Goal: Task Accomplishment & Management: Use online tool/utility

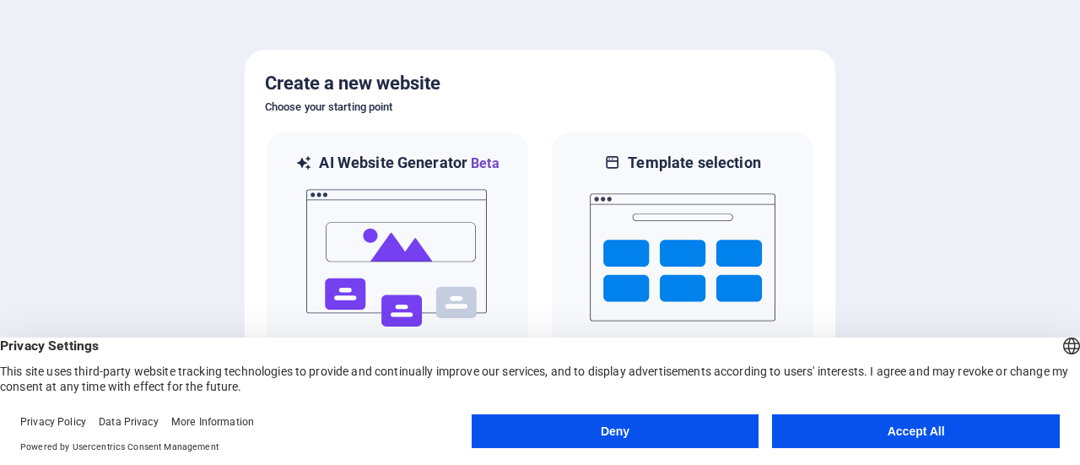
click at [997, 426] on button "Accept All" at bounding box center [916, 431] width 288 height 34
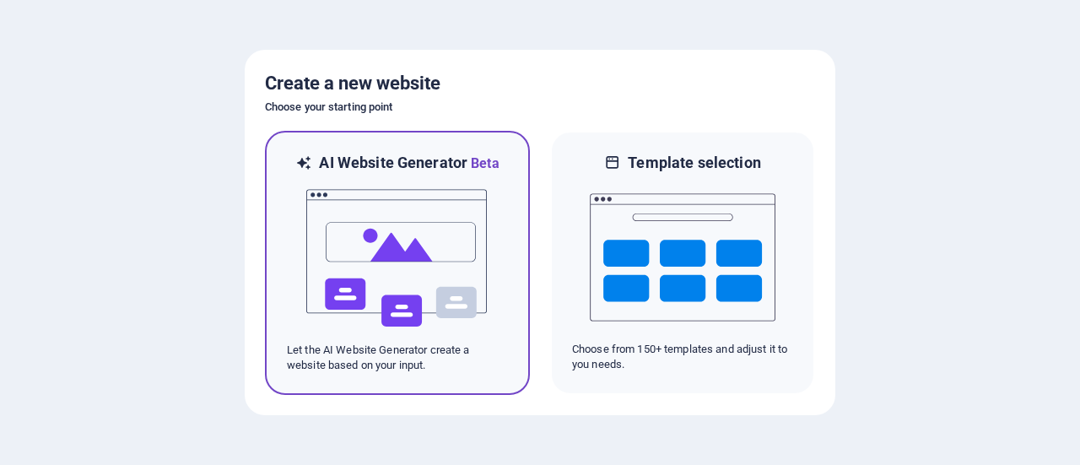
click at [445, 308] on img at bounding box center [398, 258] width 186 height 169
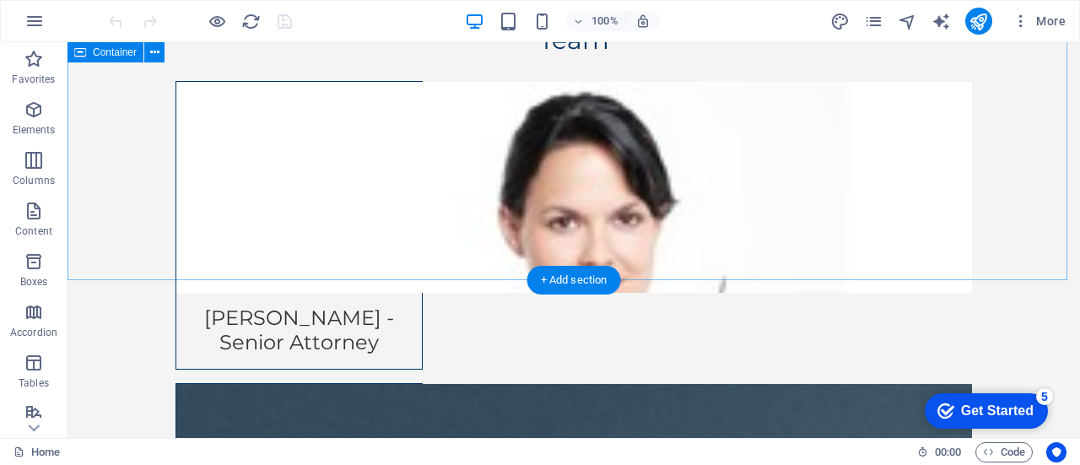
scroll to position [6061, 0]
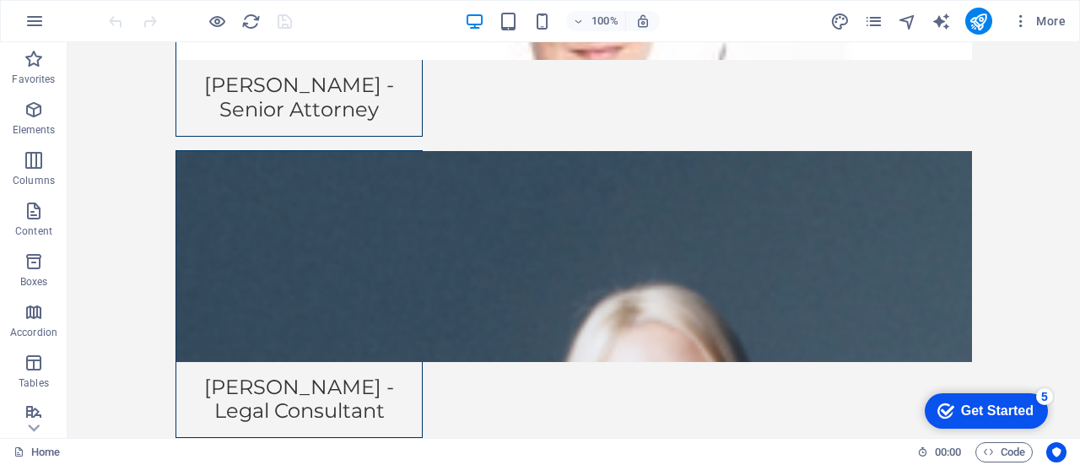
click at [967, 408] on div "Get Started" at bounding box center [997, 410] width 73 height 15
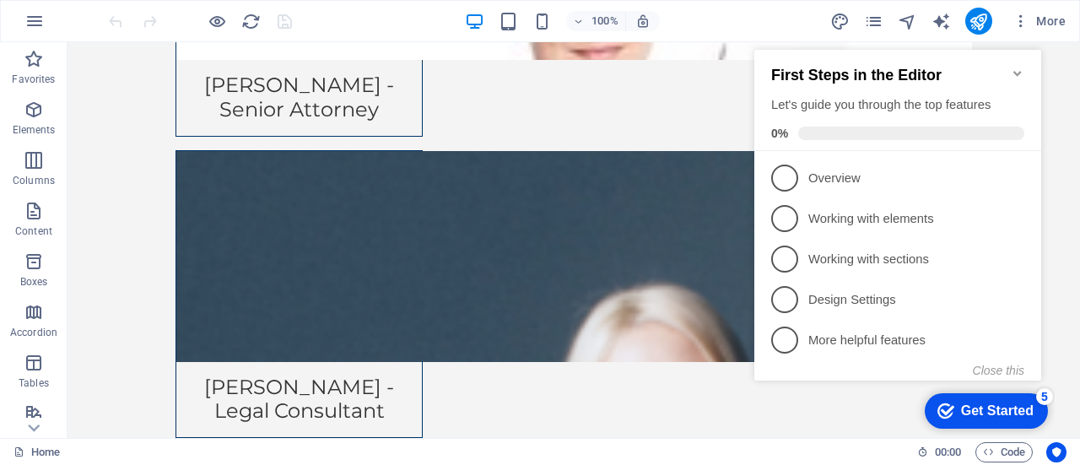
click at [961, 407] on div "Get Started" at bounding box center [997, 410] width 73 height 15
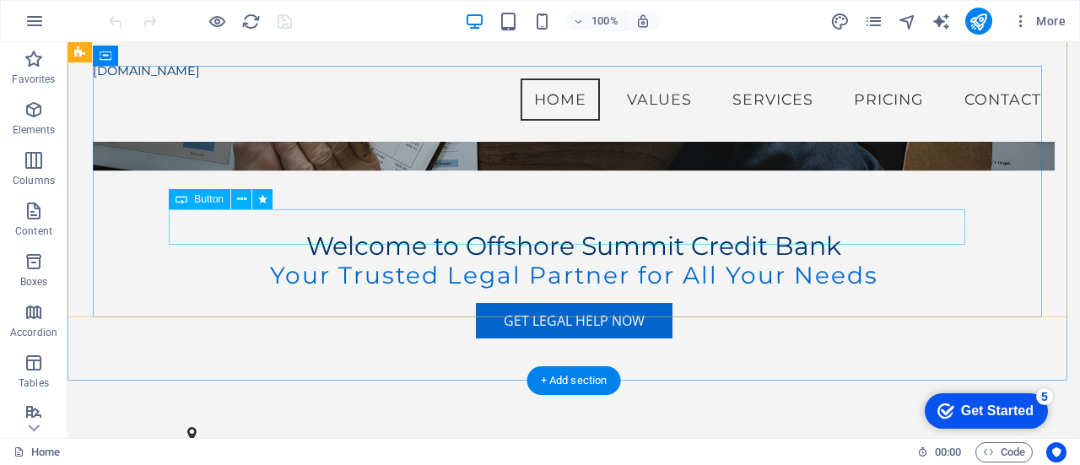
scroll to position [0, 0]
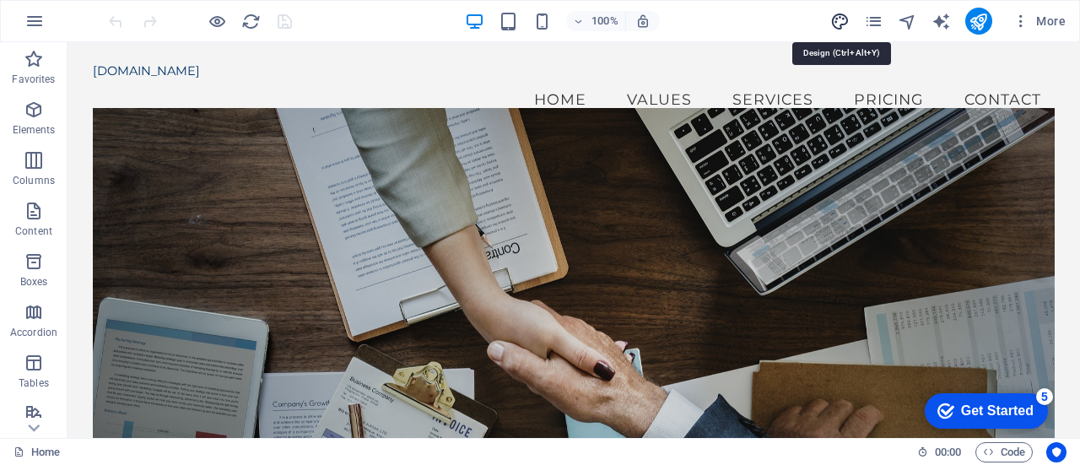
select select "px"
select select "200"
select select "px"
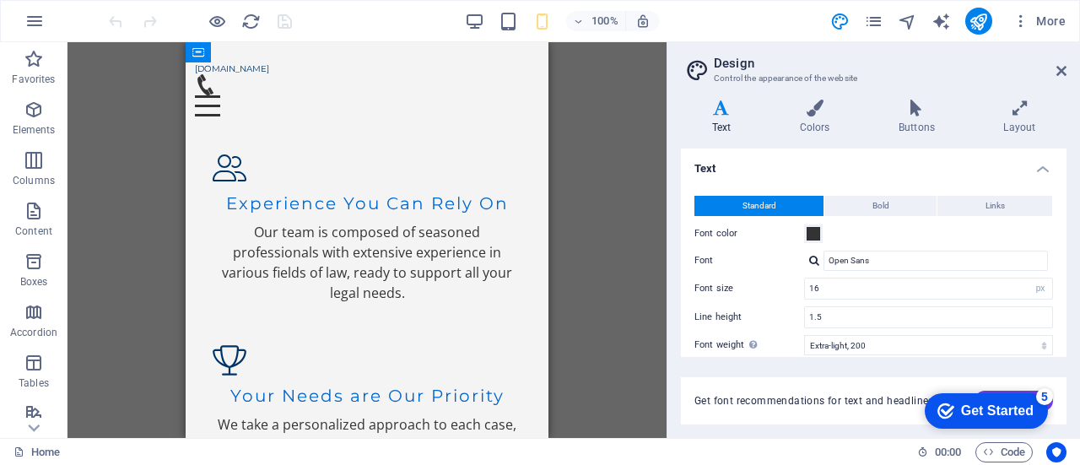
scroll to position [925, 0]
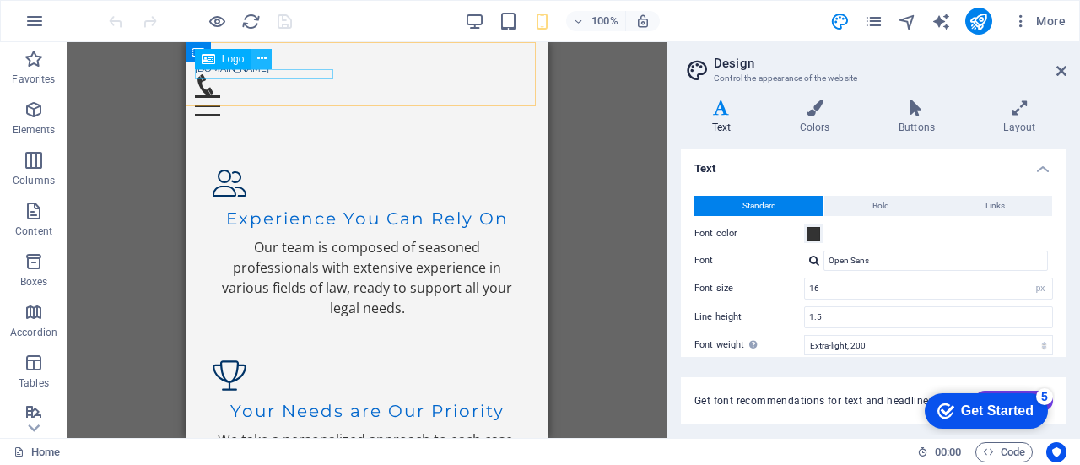
click at [264, 60] on icon at bounding box center [261, 59] width 9 height 18
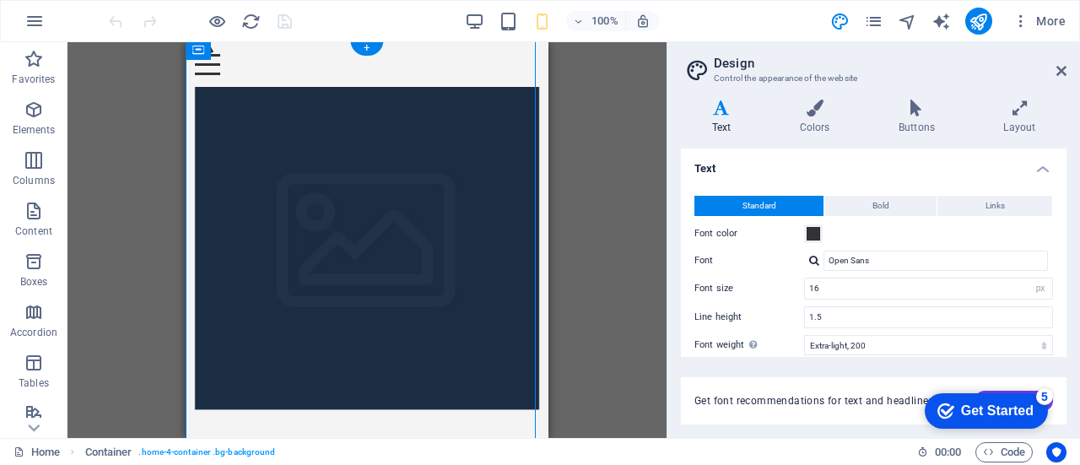
scroll to position [0, 0]
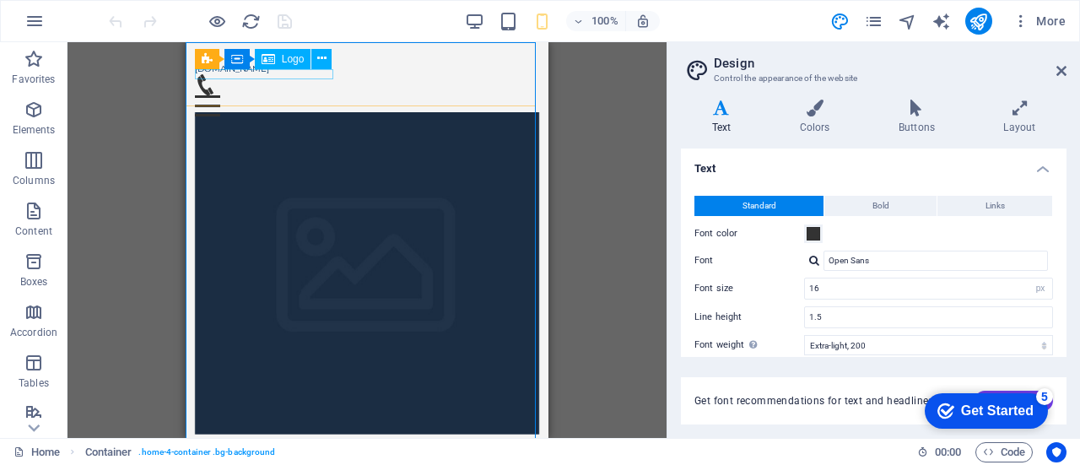
click at [285, 59] on span "Logo" at bounding box center [293, 59] width 23 height 10
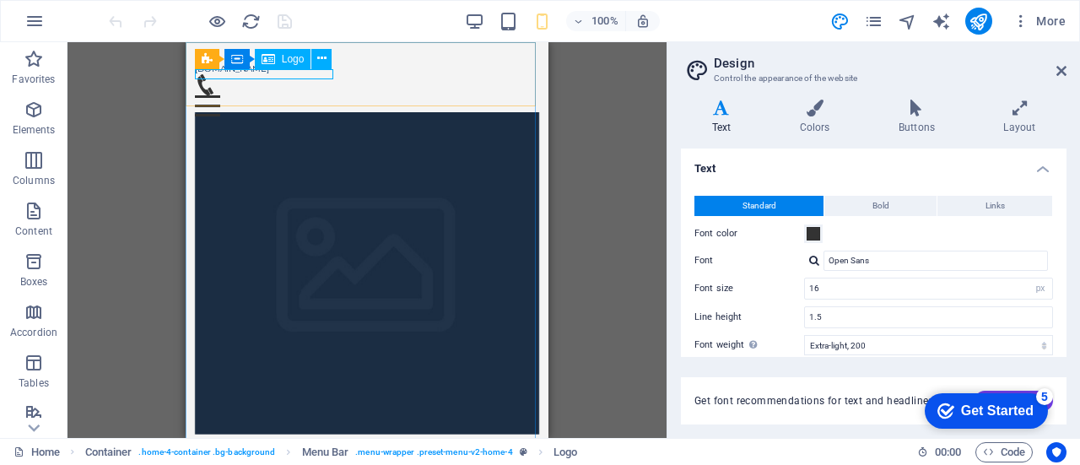
click at [282, 60] on span "Logo" at bounding box center [293, 59] width 23 height 10
click at [326, 55] on icon at bounding box center [321, 59] width 9 height 18
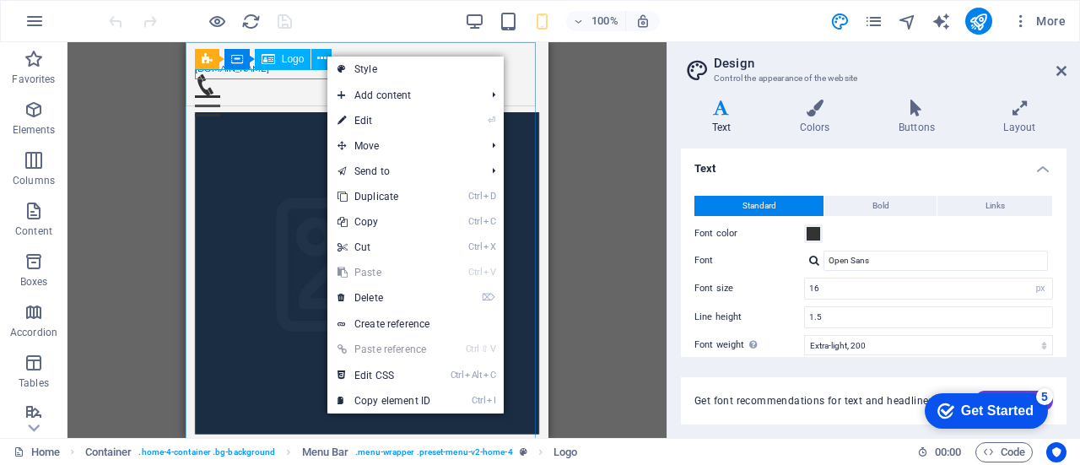
click at [294, 59] on span "Logo" at bounding box center [293, 59] width 23 height 10
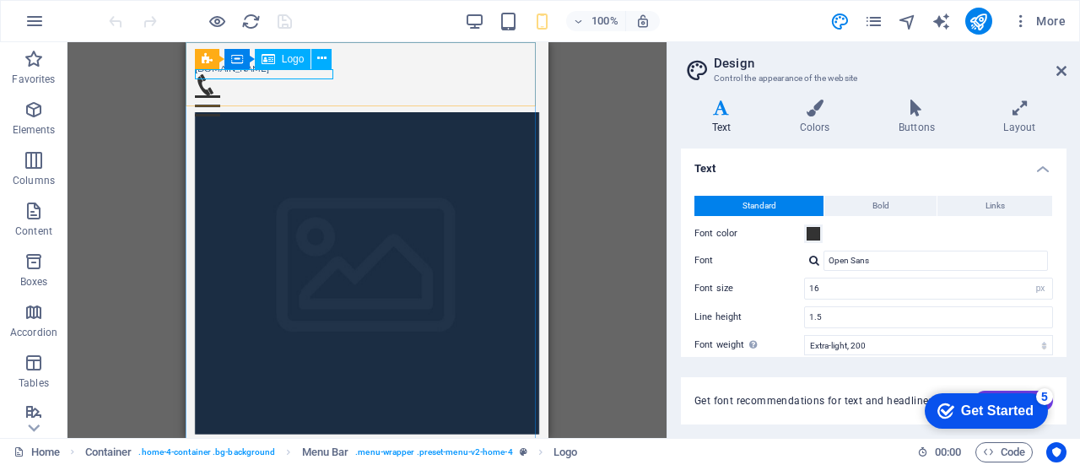
click at [294, 59] on span "Logo" at bounding box center [293, 59] width 23 height 10
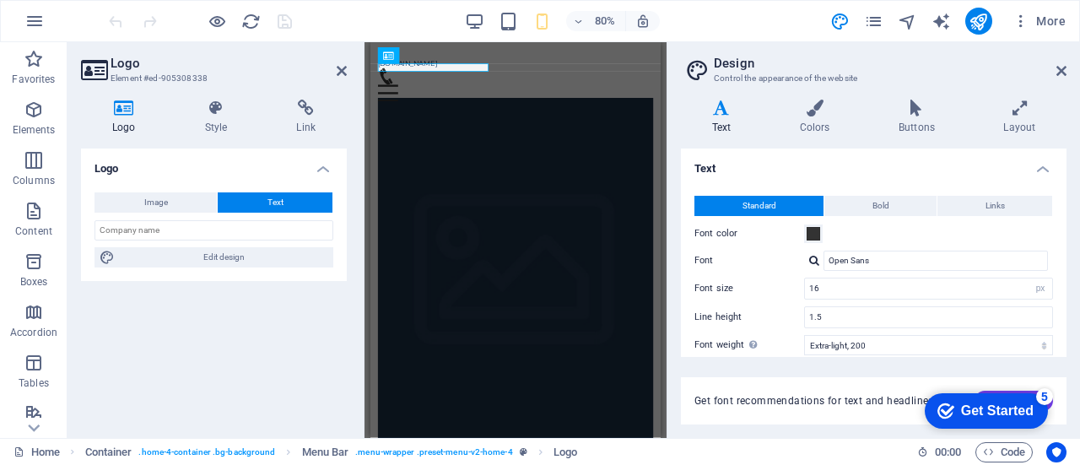
click at [121, 110] on icon at bounding box center [124, 108] width 86 height 17
click at [179, 203] on button "Image" at bounding box center [155, 202] width 122 height 20
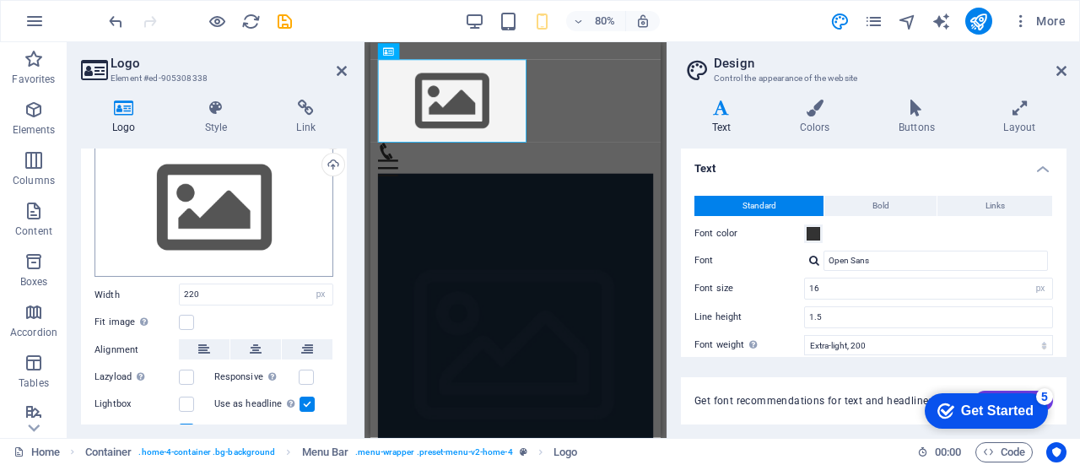
scroll to position [82, 0]
click at [204, 289] on input "220" at bounding box center [256, 293] width 153 height 20
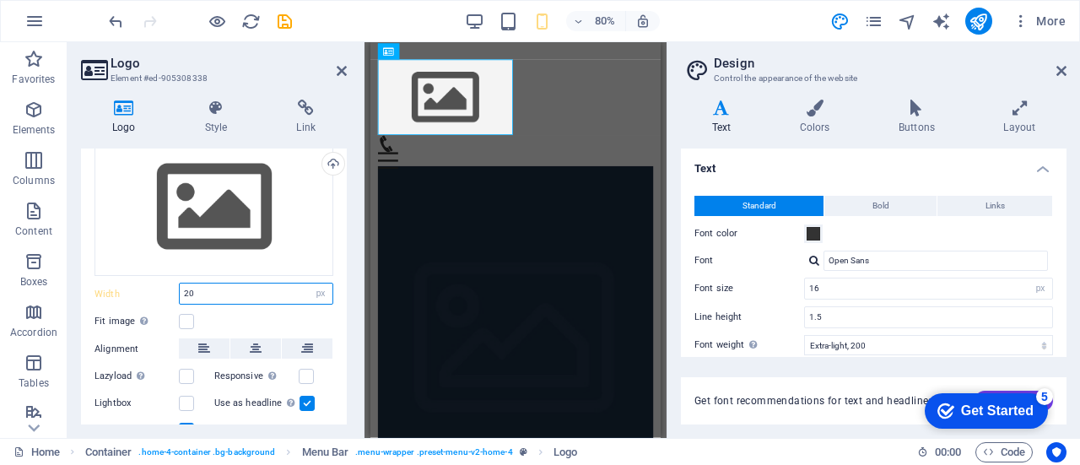
type input "2"
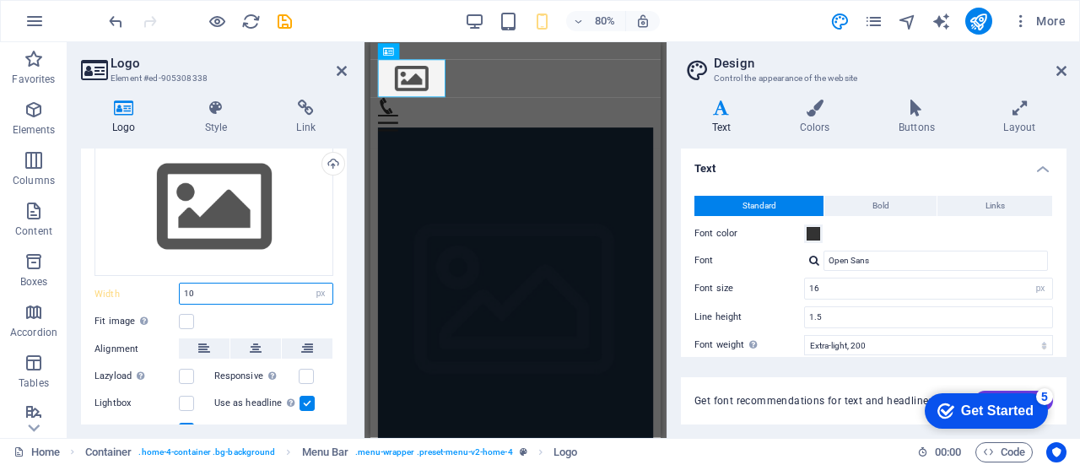
type input "1"
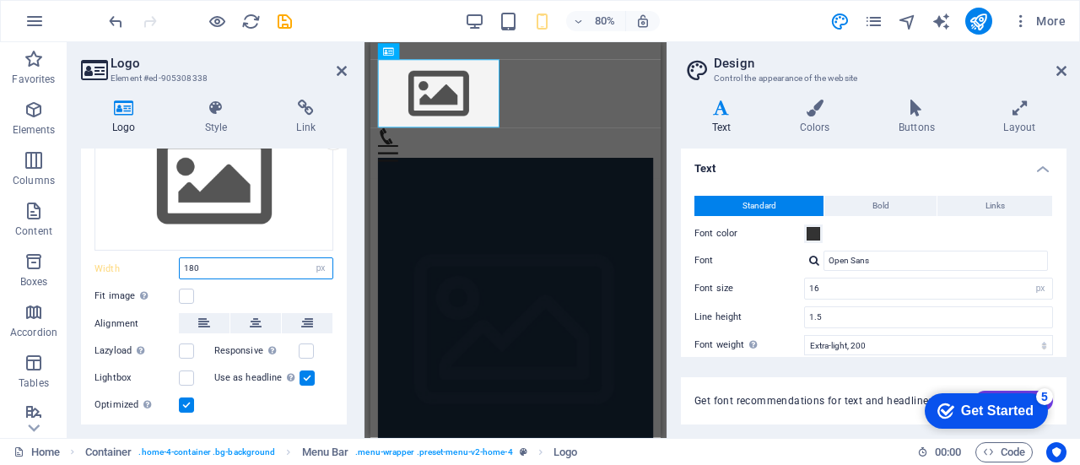
scroll to position [109, 0]
type input "180"
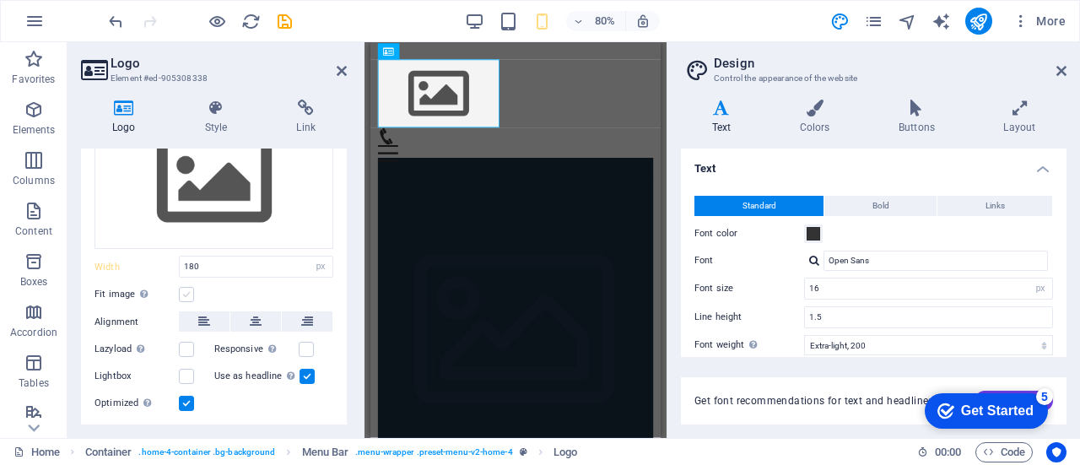
click at [187, 290] on label at bounding box center [186, 294] width 15 height 15
click at [0, 0] on input "Fit image Automatically fit image to a fixed width and height" at bounding box center [0, 0] width 0 height 0
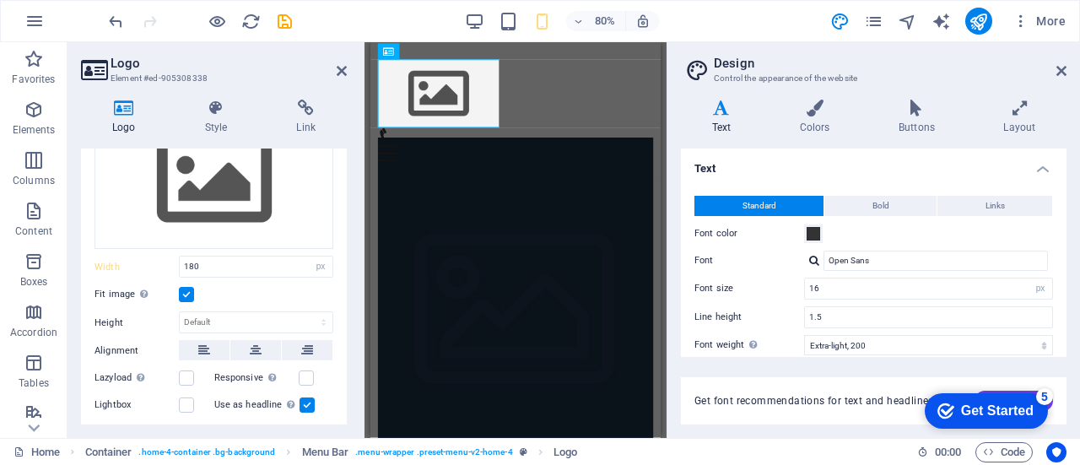
click at [187, 290] on label at bounding box center [186, 294] width 15 height 15
click at [0, 0] on input "Fit image Automatically fit image to a fixed width and height" at bounding box center [0, 0] width 0 height 0
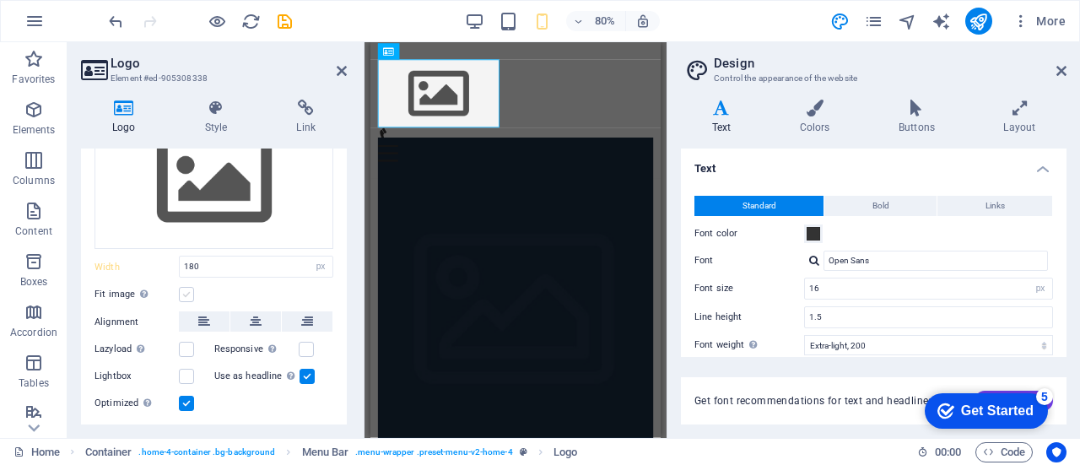
click at [187, 290] on label at bounding box center [186, 294] width 15 height 15
click at [0, 0] on input "Fit image Automatically fit image to a fixed width and height" at bounding box center [0, 0] width 0 height 0
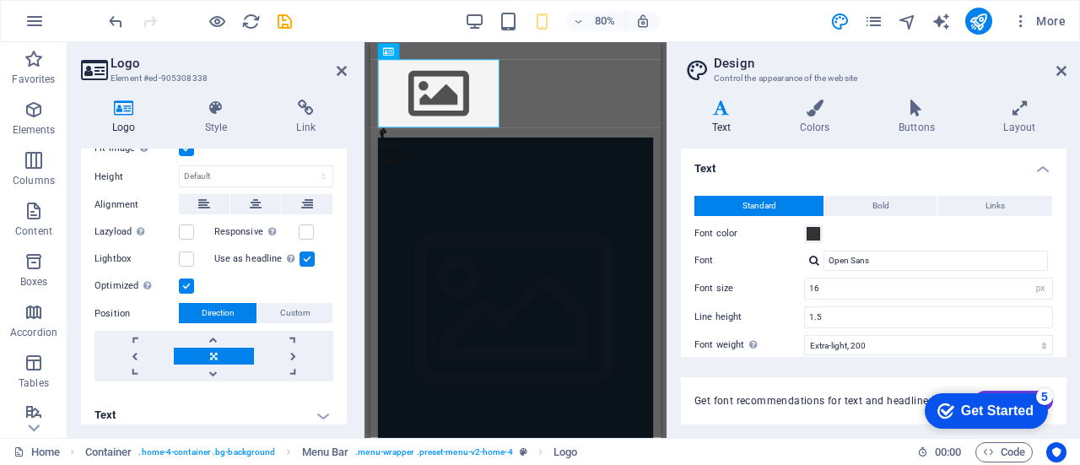
scroll to position [262, 0]
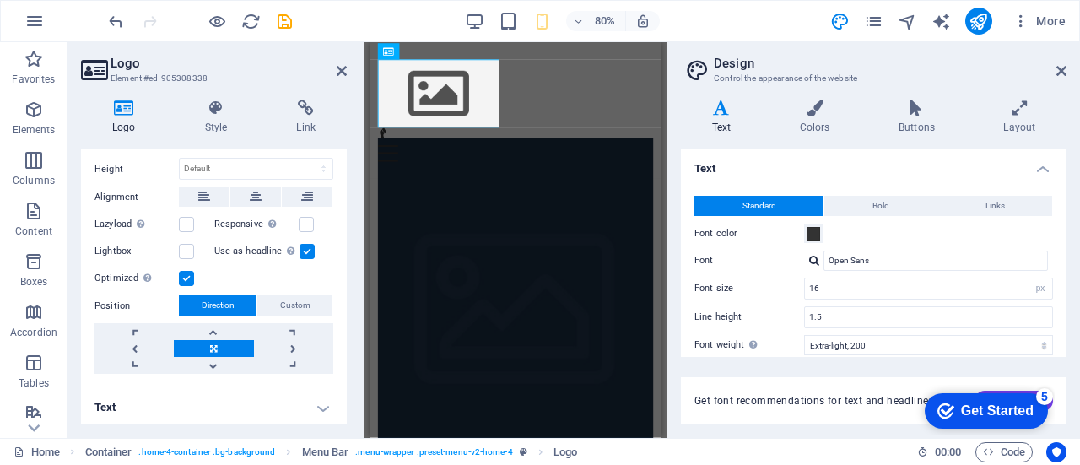
click at [262, 73] on h3 "Element #ed-905308338" at bounding box center [212, 78] width 202 height 15
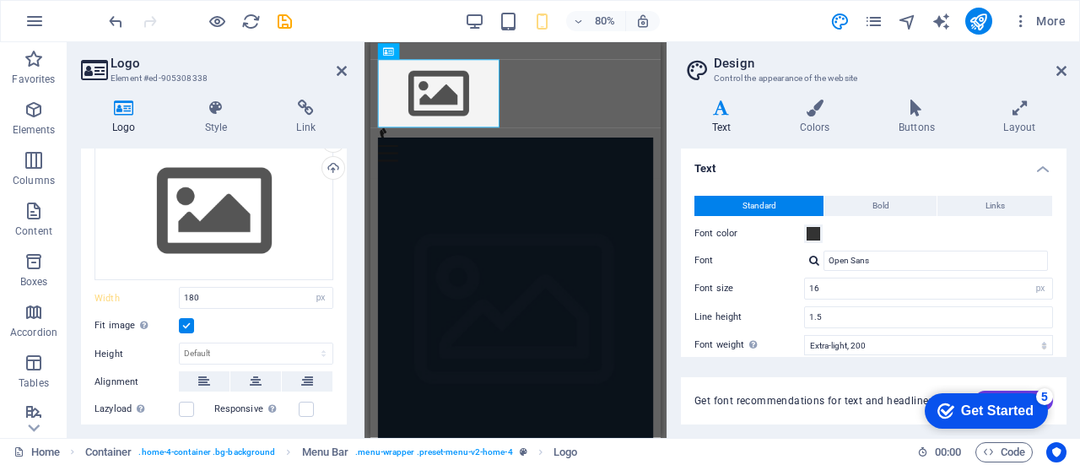
scroll to position [0, 0]
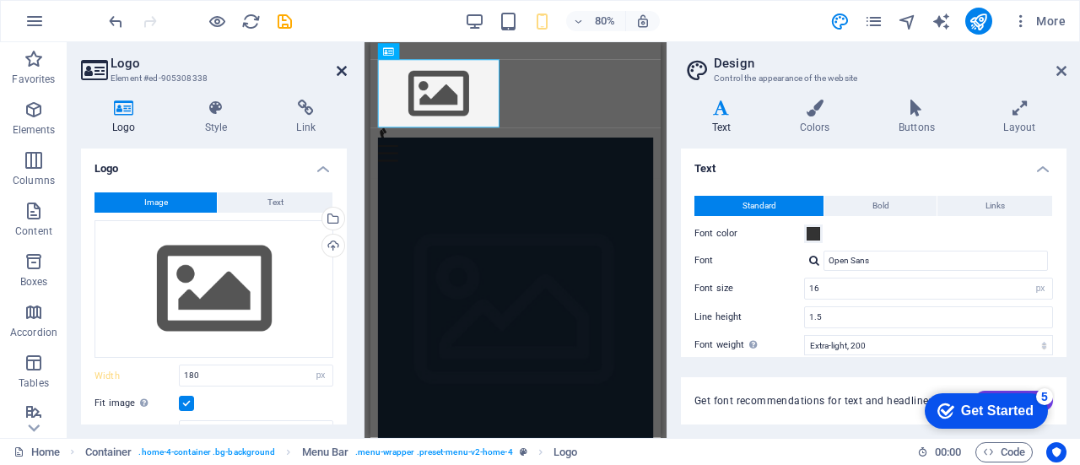
click at [341, 71] on icon at bounding box center [342, 70] width 10 height 13
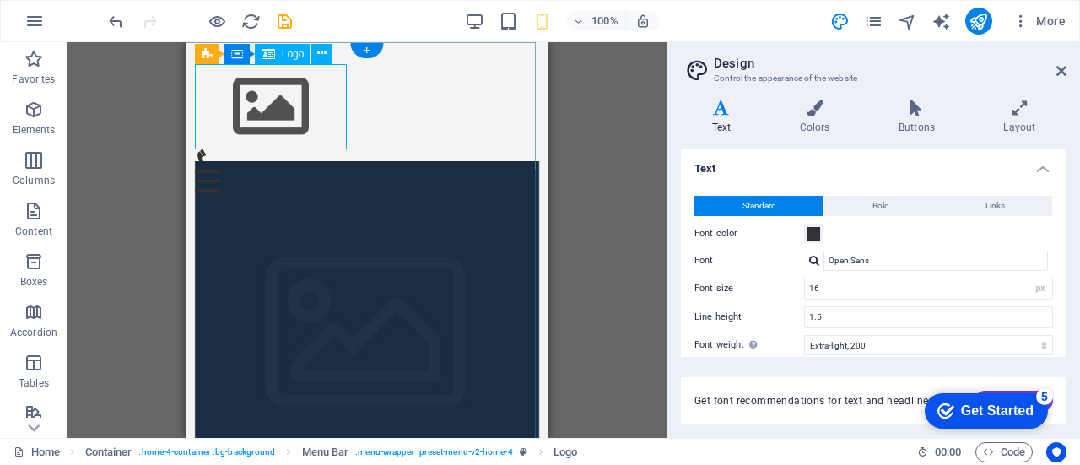
click at [276, 109] on div at bounding box center [367, 106] width 345 height 85
click at [274, 106] on div at bounding box center [367, 106] width 345 height 85
select select "px"
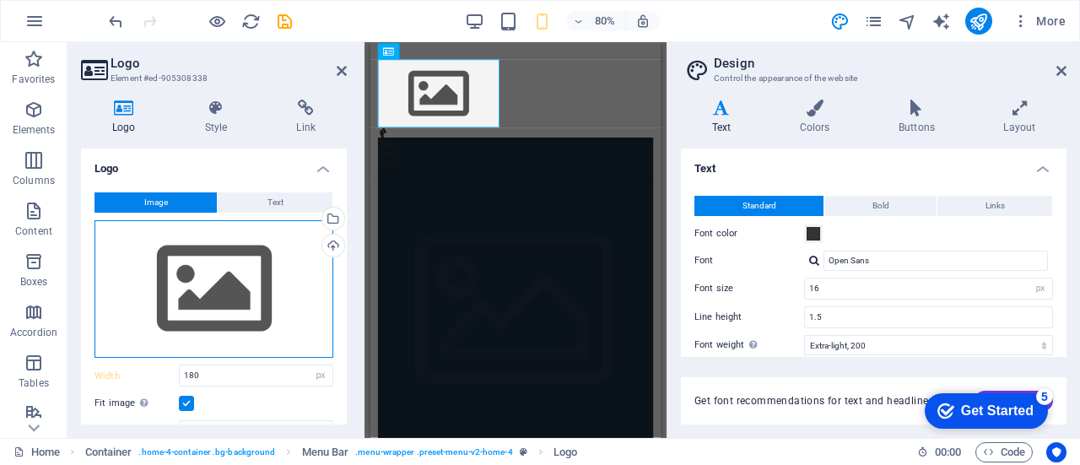
click at [226, 276] on div "Drag files here, click to choose files or select files from Files or our free s…" at bounding box center [213, 289] width 239 height 138
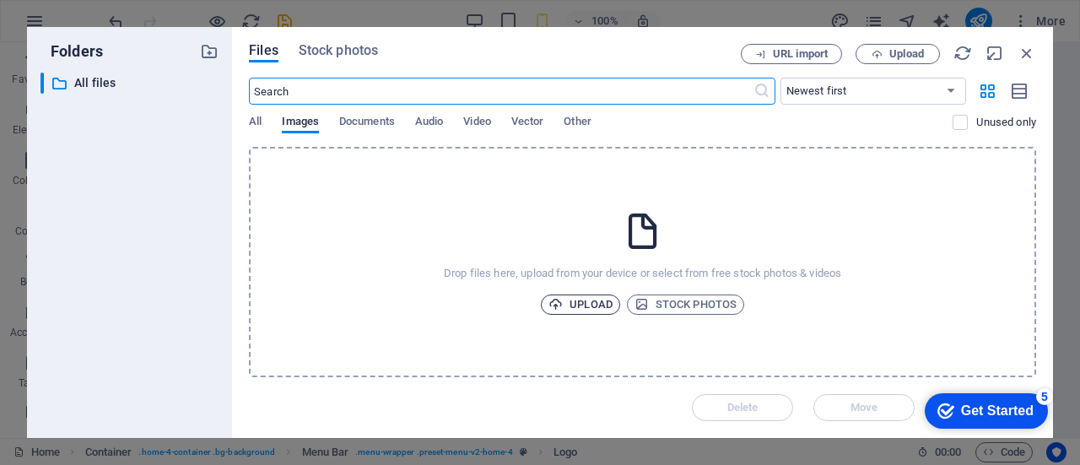
click at [582, 304] on span "Upload" at bounding box center [580, 304] width 64 height 20
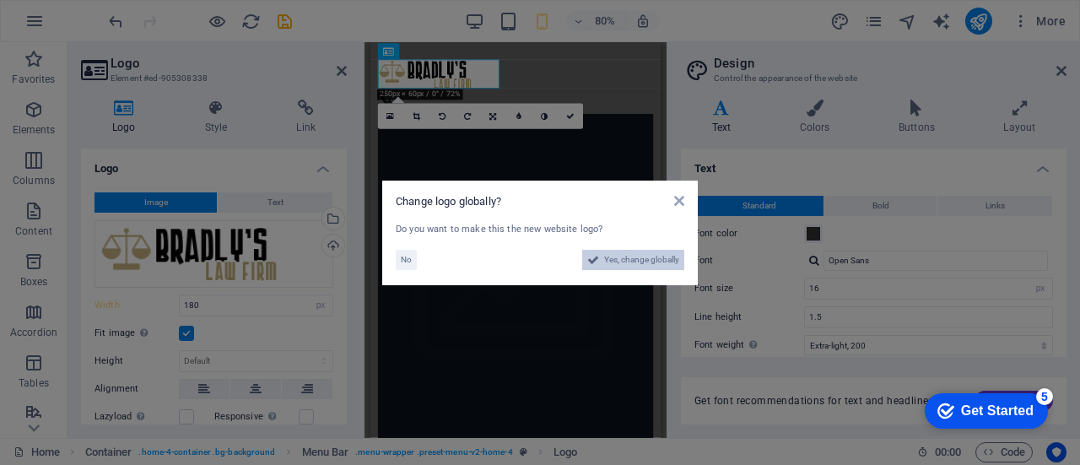
click at [645, 259] on span "Yes, change globally" at bounding box center [641, 260] width 75 height 20
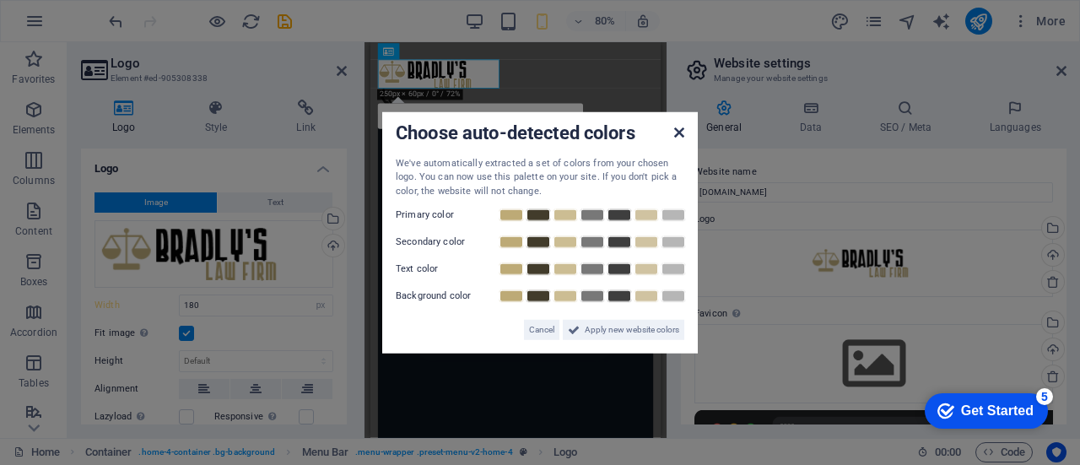
click at [683, 131] on icon at bounding box center [679, 131] width 10 height 13
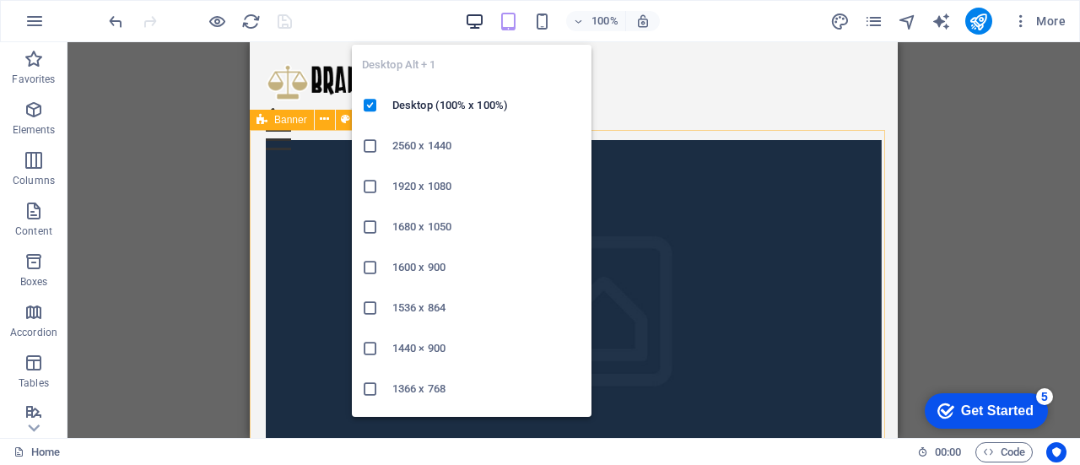
click at [0, 0] on icon "button" at bounding box center [0, 0] width 0 height 0
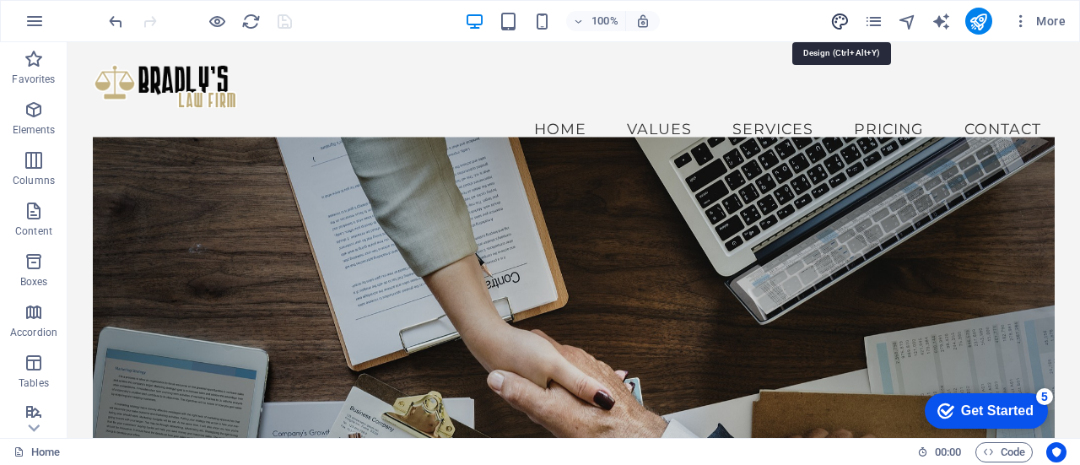
select select "px"
select select "200"
select select "px"
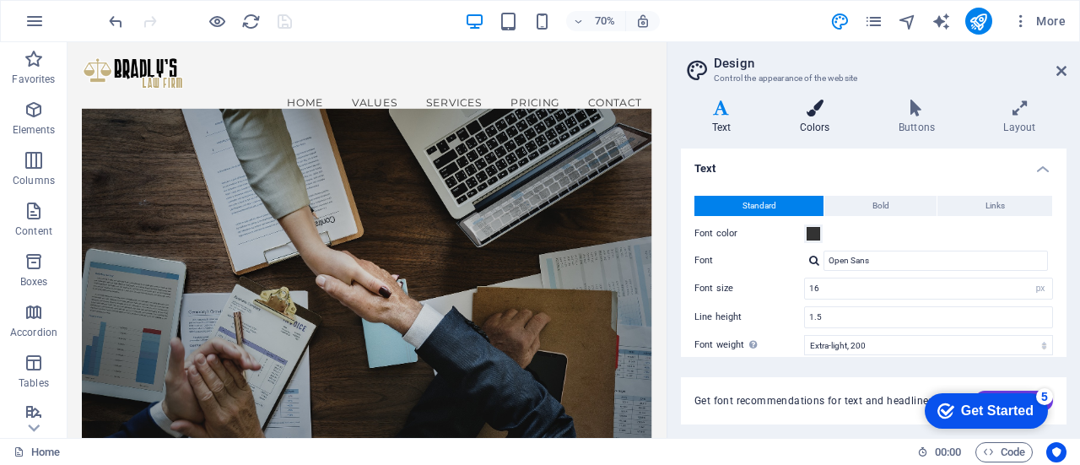
click at [823, 124] on h4 "Colors" at bounding box center [818, 117] width 99 height 35
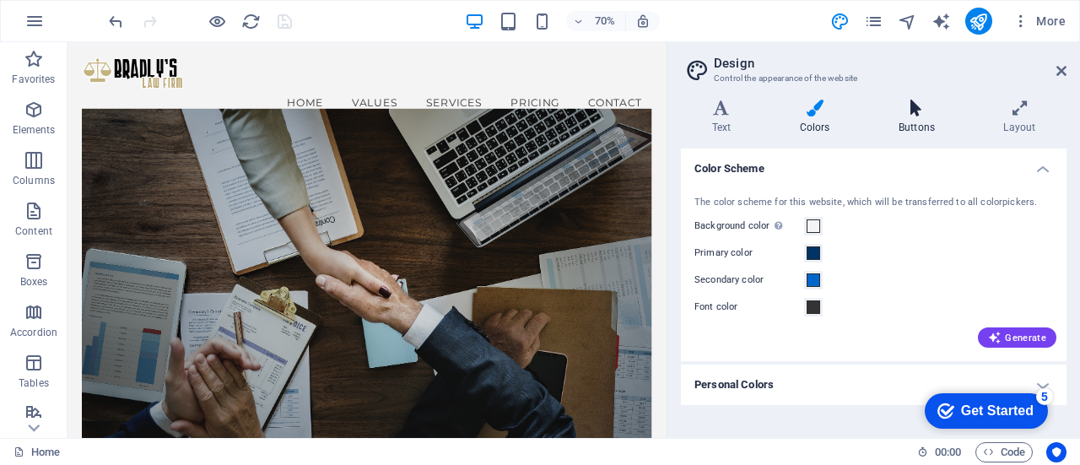
click at [914, 114] on icon at bounding box center [916, 108] width 98 height 17
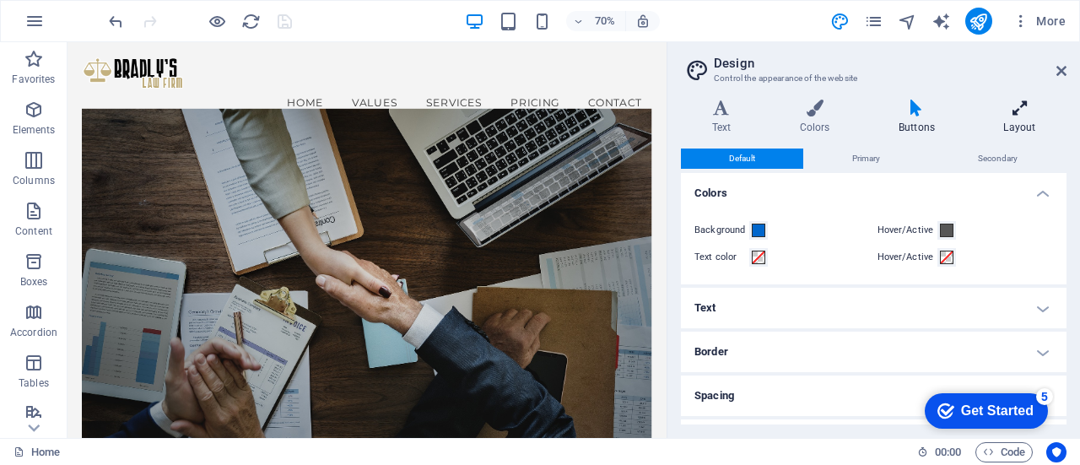
click at [1020, 118] on h4 "Layout" at bounding box center [1020, 117] width 94 height 35
